Goal: Task Accomplishment & Management: Manage account settings

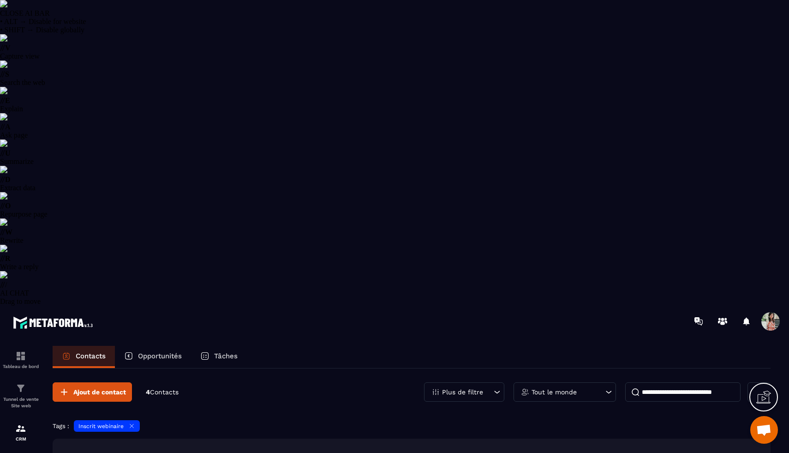
select select "******"
click at [462, 389] on p "Plus de filtre" at bounding box center [462, 392] width 41 height 6
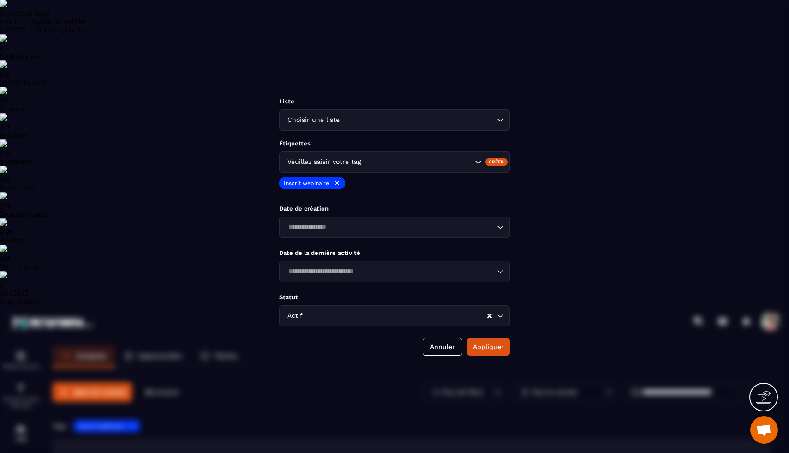
click at [336, 185] on icon "Modal window" at bounding box center [337, 183] width 7 height 7
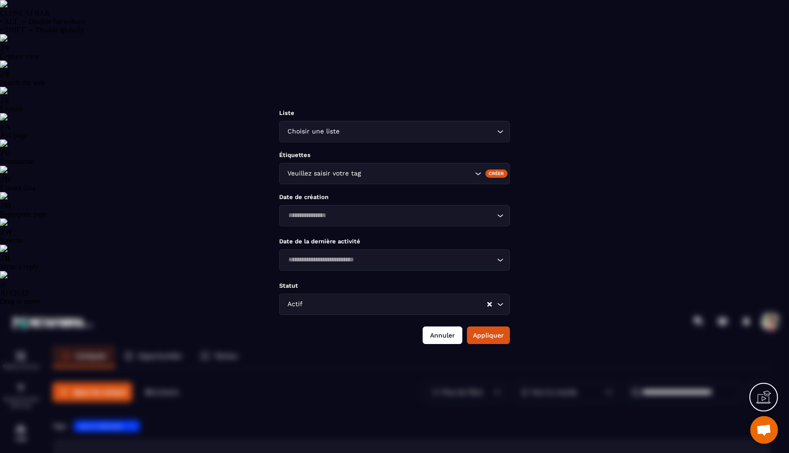
click at [435, 341] on button "Annuler" at bounding box center [443, 335] width 40 height 18
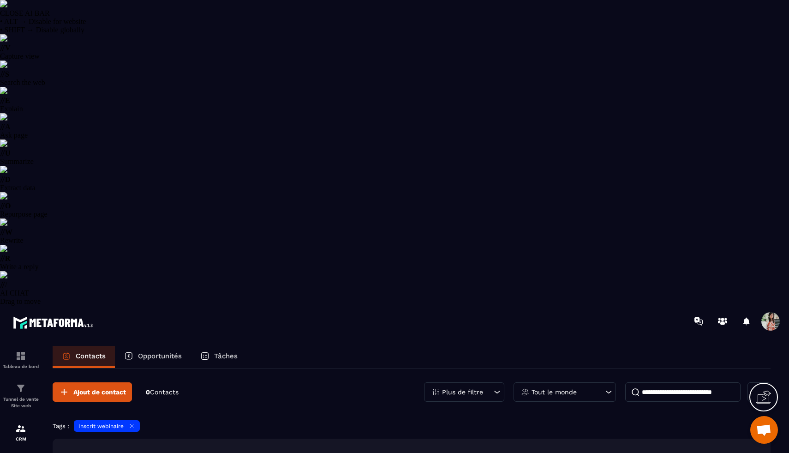
click at [137, 420] on div "Inscrit webinaire" at bounding box center [107, 426] width 66 height 12
click at [132, 422] on icon at bounding box center [131, 425] width 7 height 7
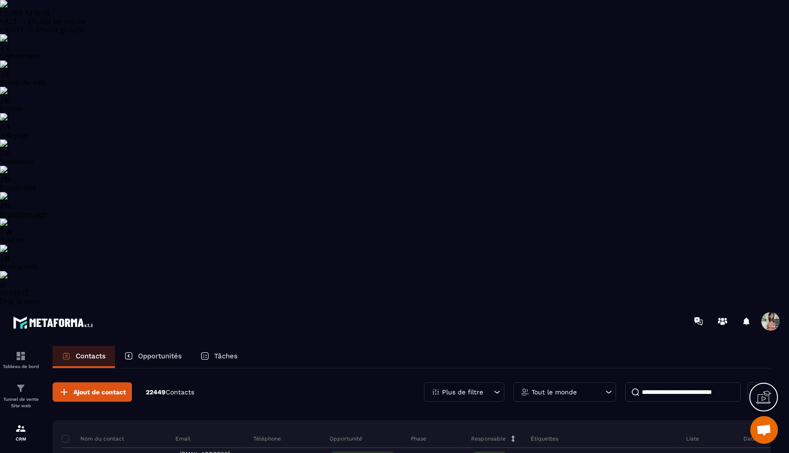
click at [475, 382] on div "Plus de filtre" at bounding box center [464, 391] width 80 height 19
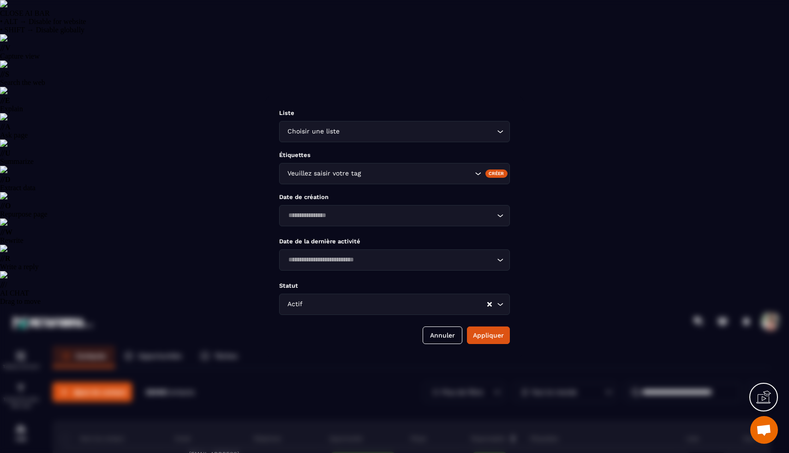
click at [354, 182] on div "Veuillez saisir votre tag" at bounding box center [394, 173] width 231 height 21
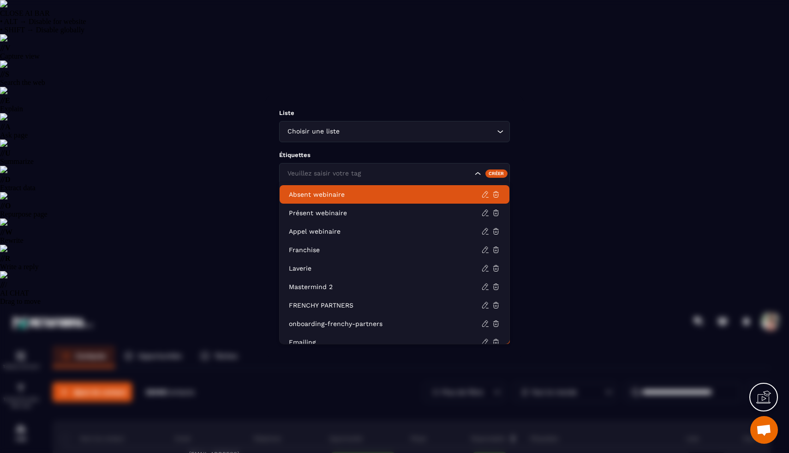
click at [494, 172] on div "Créer" at bounding box center [497, 173] width 23 height 8
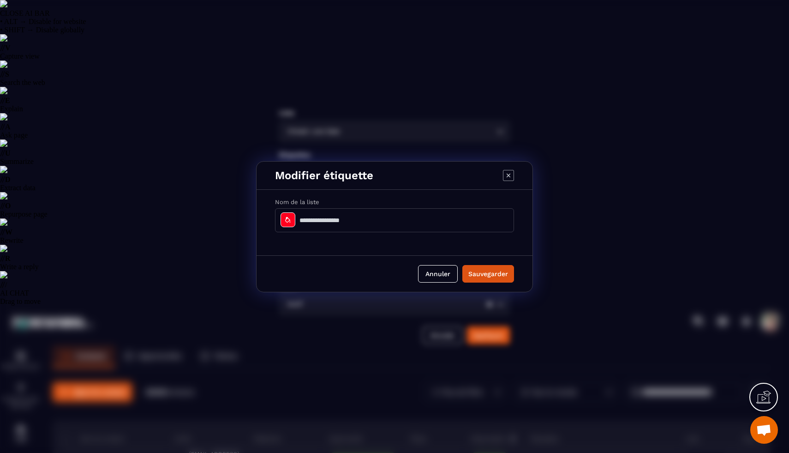
click at [366, 219] on input "Modal window" at bounding box center [394, 220] width 239 height 24
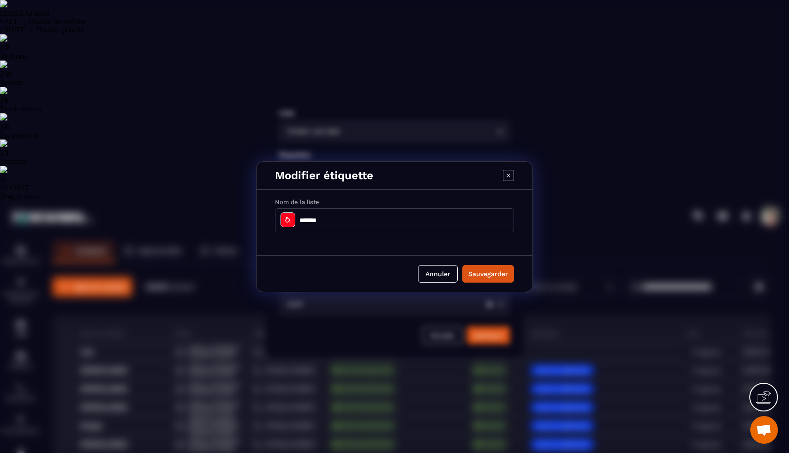
type input "**********"
click at [290, 222] on icon "Modal window" at bounding box center [287, 219] width 5 height 6
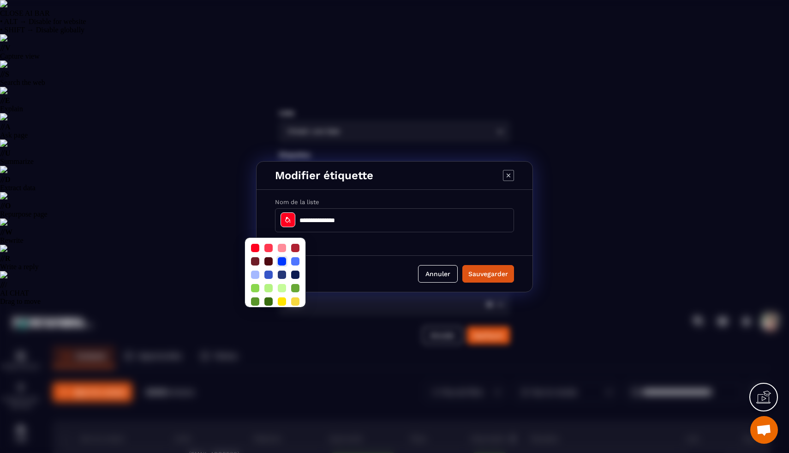
click at [279, 259] on div at bounding box center [282, 261] width 8 height 8
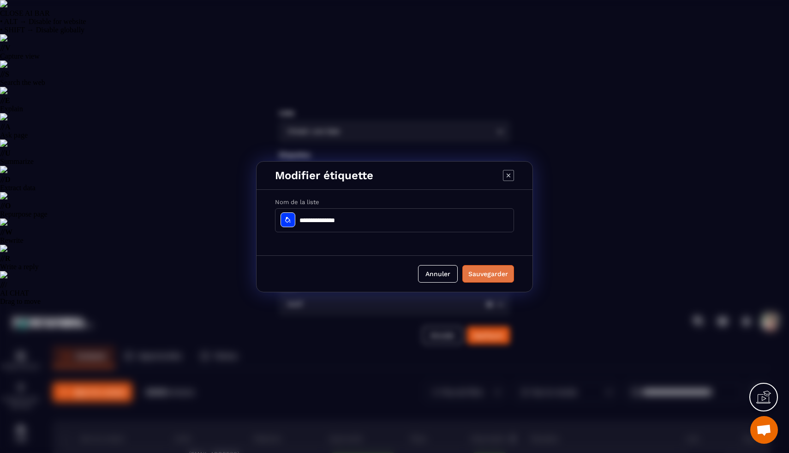
click at [497, 272] on button "Sauvegarder" at bounding box center [488, 274] width 52 height 18
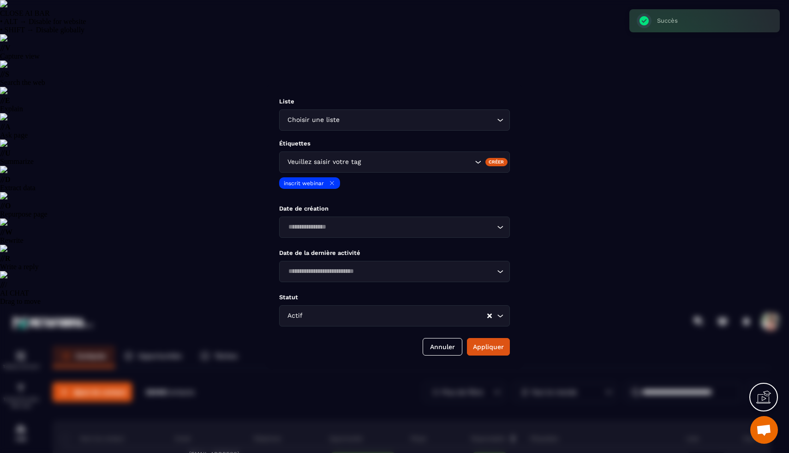
click at [432, 231] on input "Search for option" at bounding box center [390, 227] width 210 height 10
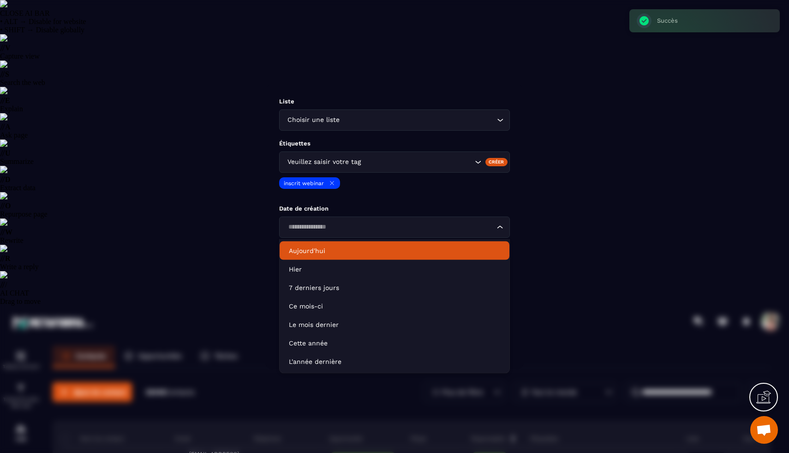
click at [402, 258] on li "Aujourd'hui" at bounding box center [395, 250] width 230 height 18
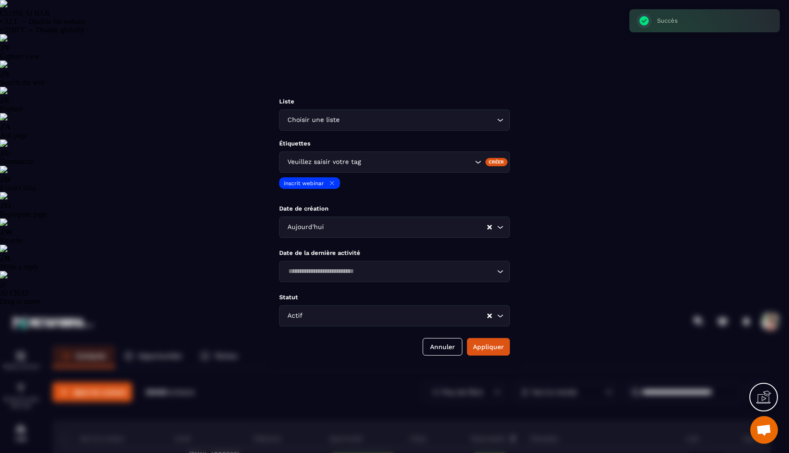
click at [390, 274] on input "Search for option" at bounding box center [390, 271] width 210 height 10
click at [384, 246] on div "Liste Choisir une liste Loading... Étiquettes Veuillez saisir votre tag Créer i…" at bounding box center [394, 226] width 258 height 285
click at [478, 346] on button "Appliquer" at bounding box center [488, 347] width 43 height 18
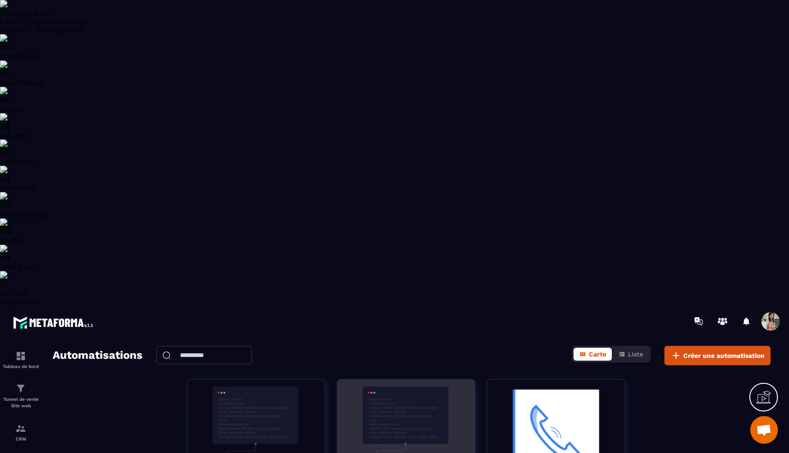
click at [386, 386] on img at bounding box center [406, 432] width 124 height 92
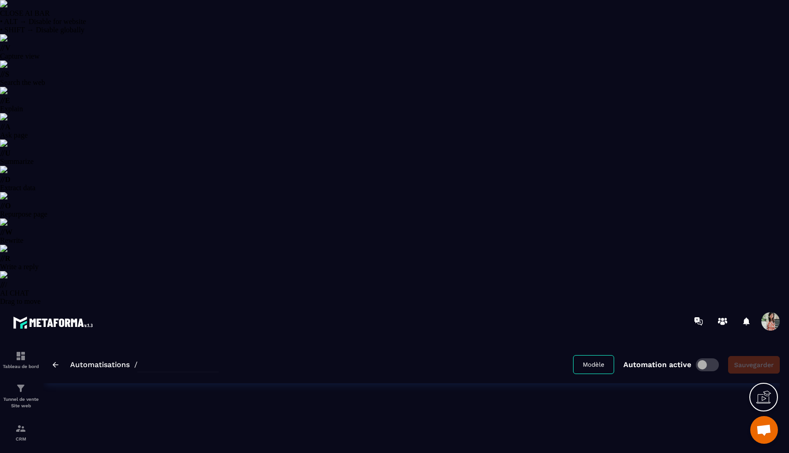
type input "**********"
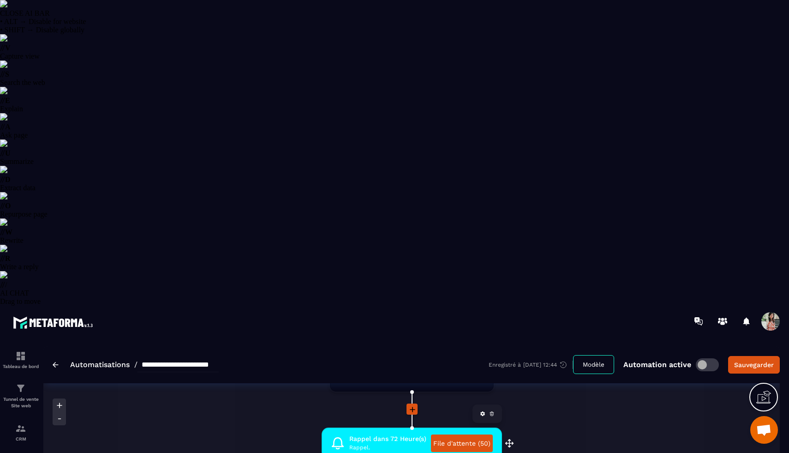
scroll to position [148, 0]
click at [406, 433] on span "Rappel dans 72 Heure(s)" at bounding box center [387, 437] width 77 height 9
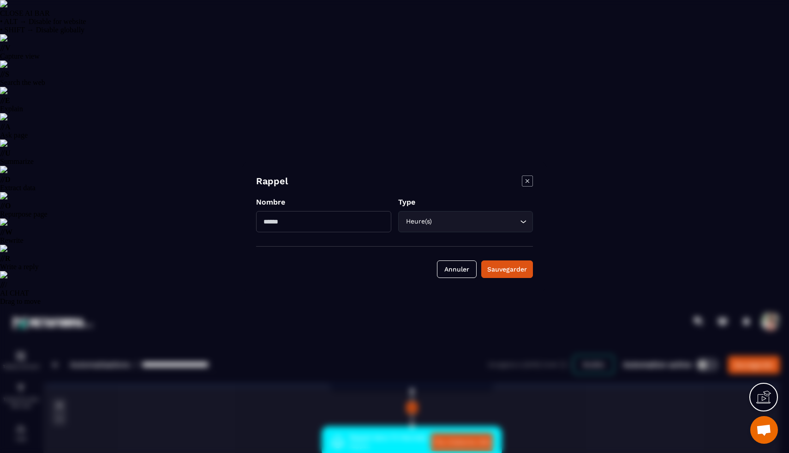
click at [526, 180] on icon "Modal window" at bounding box center [528, 181] width 4 height 4
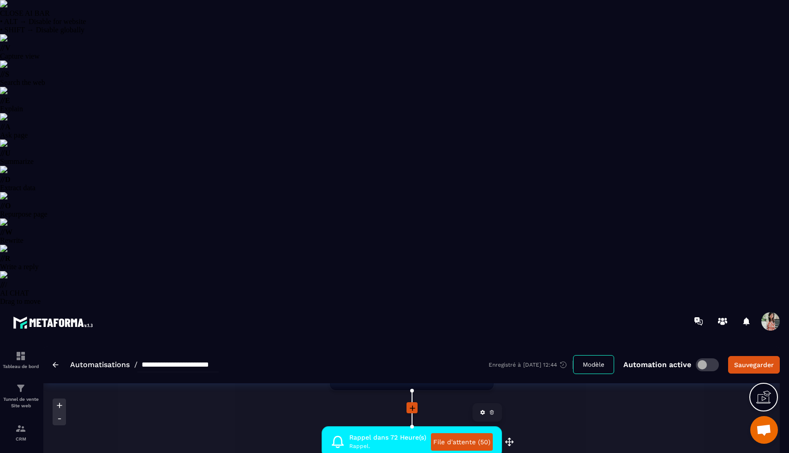
click at [449, 433] on link "File d'attente (50)" at bounding box center [462, 442] width 62 height 18
click at [19, 416] on link "CRM" at bounding box center [20, 432] width 37 height 32
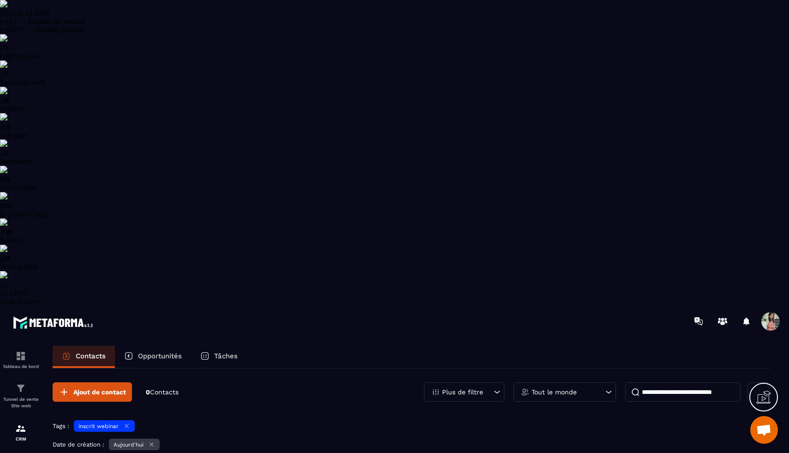
click at [758, 401] on icon at bounding box center [763, 397] width 15 height 15
